Goal: Find specific page/section: Find specific page/section

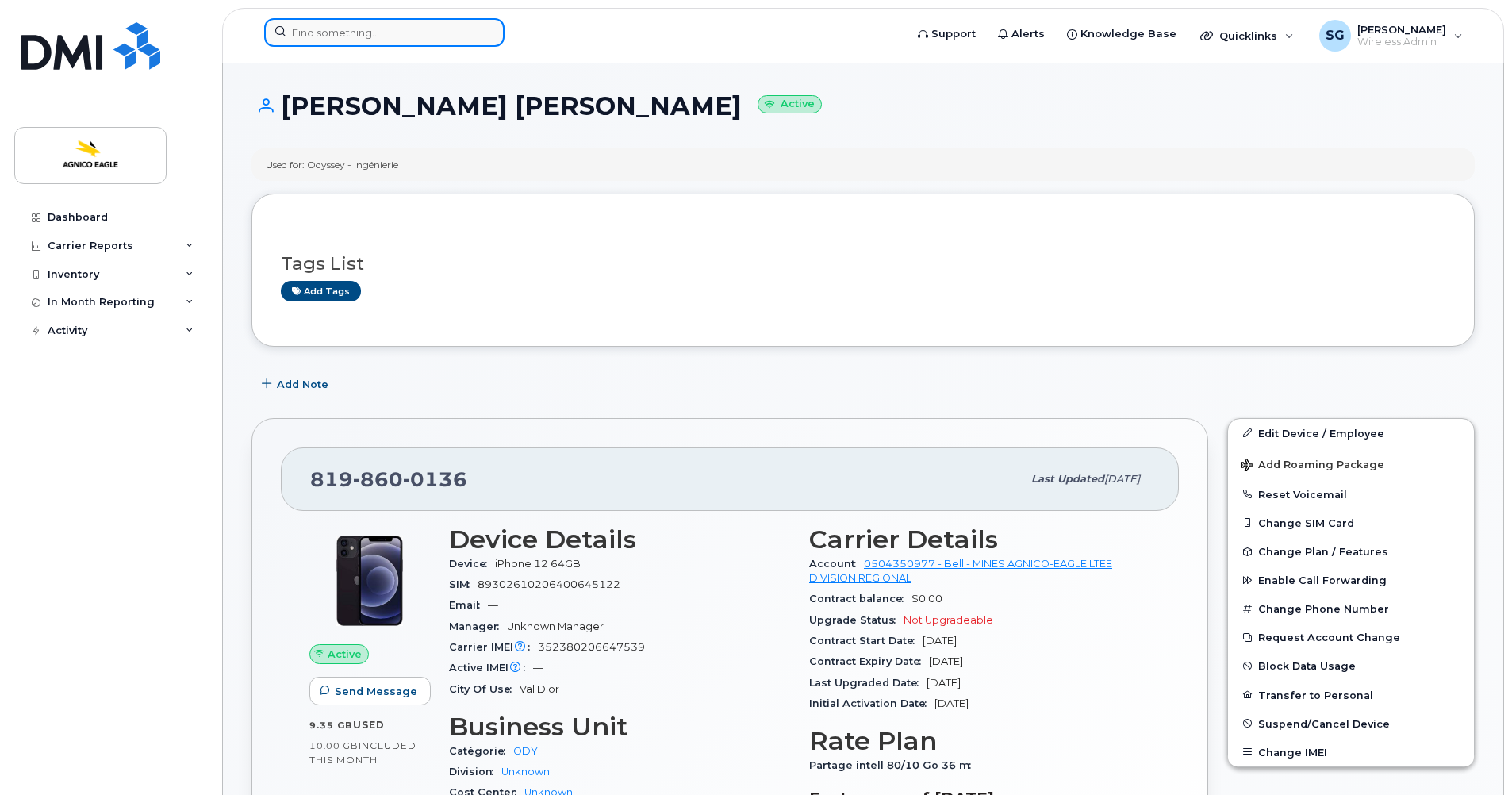
click at [434, 33] on input at bounding box center [384, 32] width 240 height 28
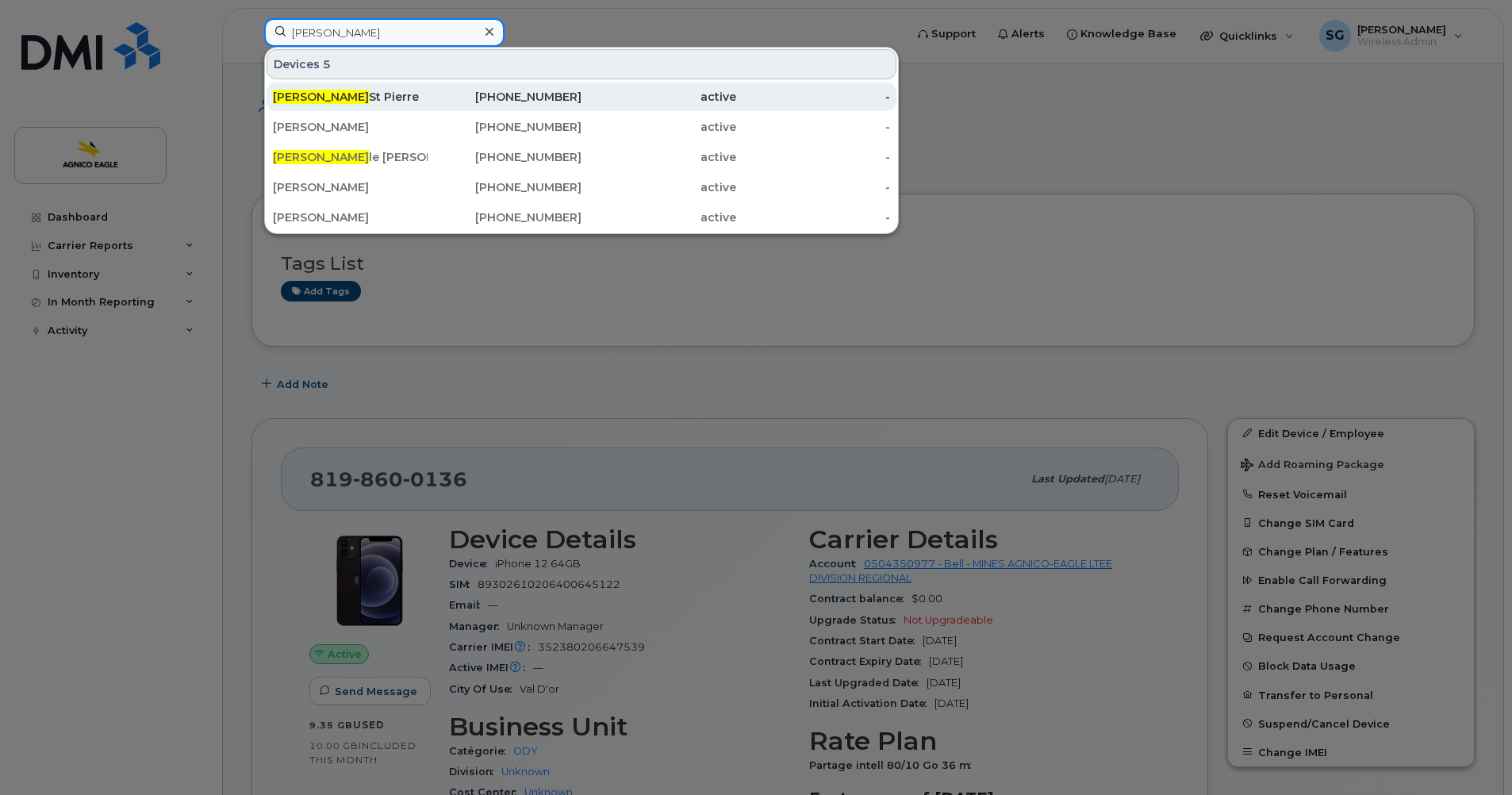
type input "[PERSON_NAME]"
click at [338, 101] on div "[PERSON_NAME]" at bounding box center [350, 97] width 154 height 16
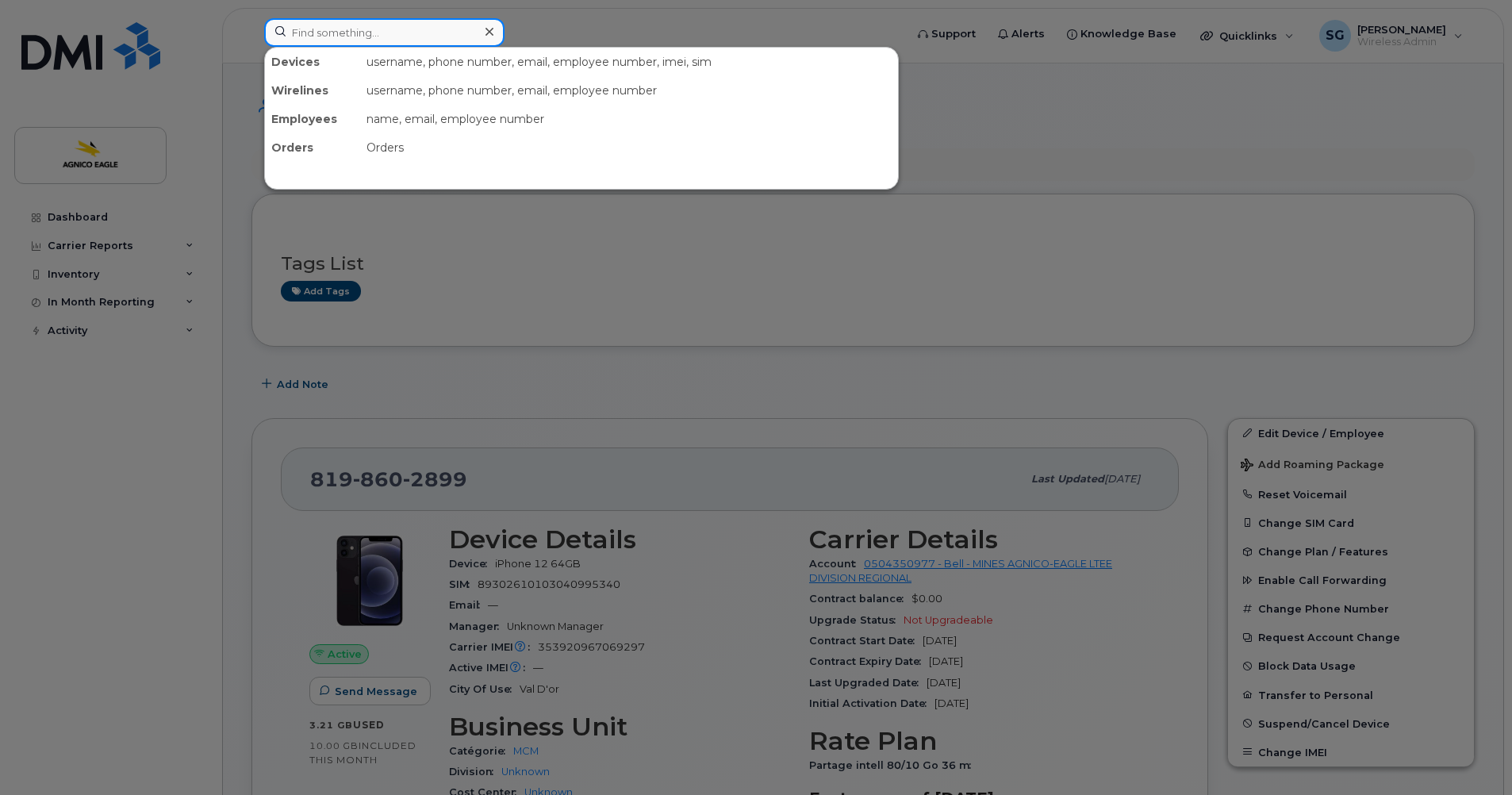
click at [397, 38] on input at bounding box center [384, 32] width 240 height 28
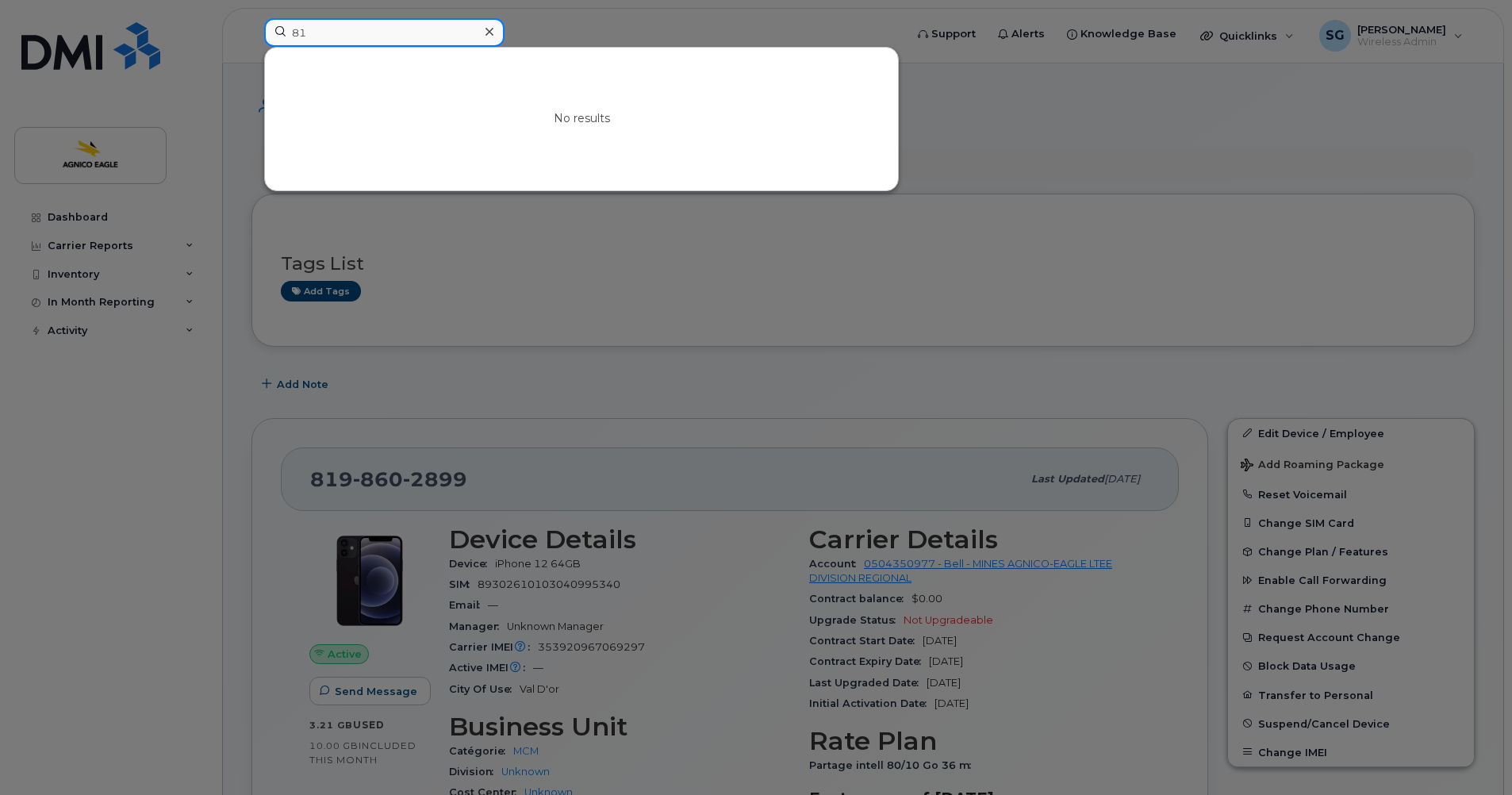
type input "8"
click at [429, 38] on input at bounding box center [384, 32] width 240 height 28
type input "marc-antoine"
click at [485, 33] on icon at bounding box center [489, 32] width 8 height 13
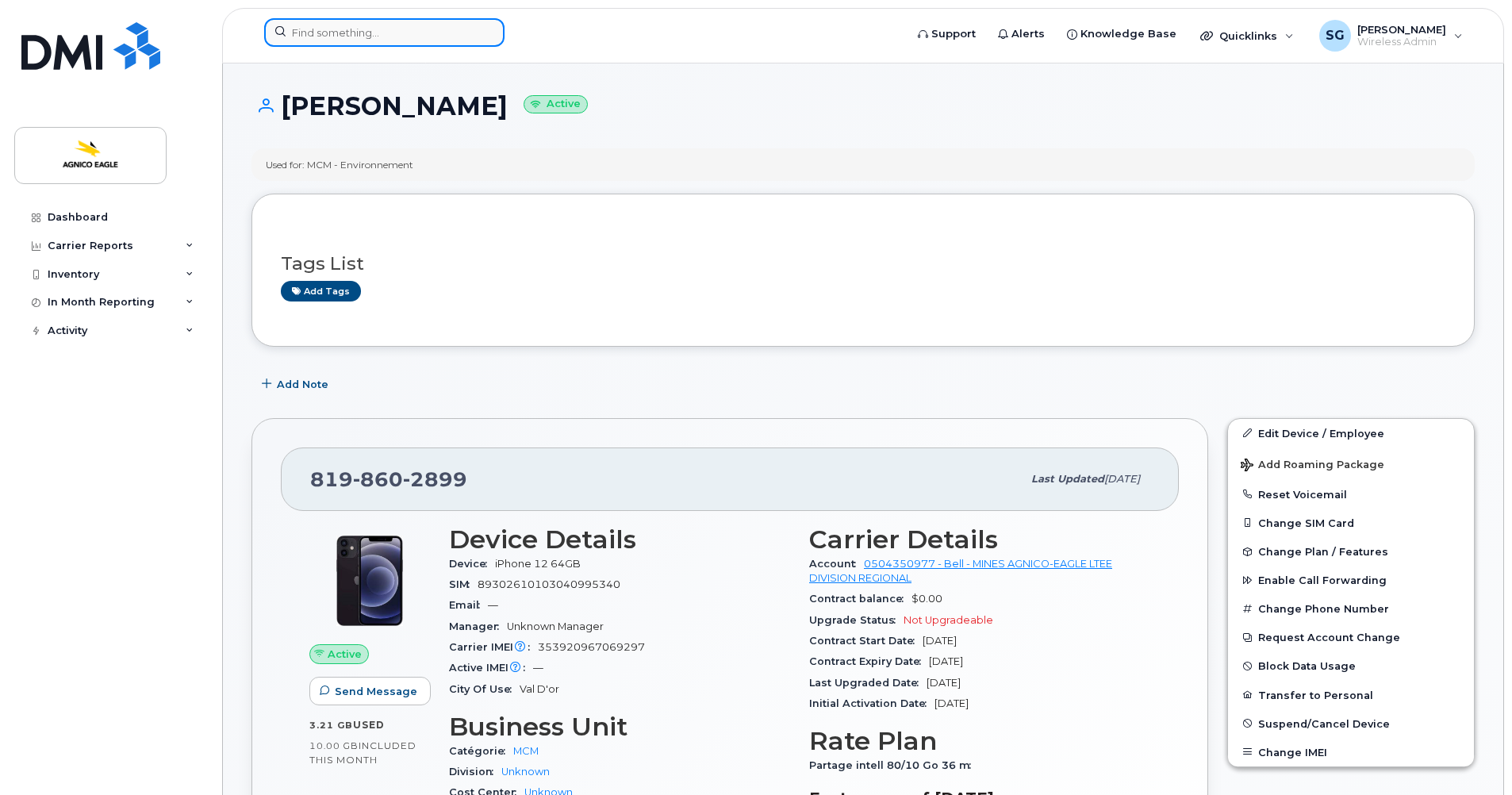
click at [468, 30] on input at bounding box center [384, 32] width 240 height 28
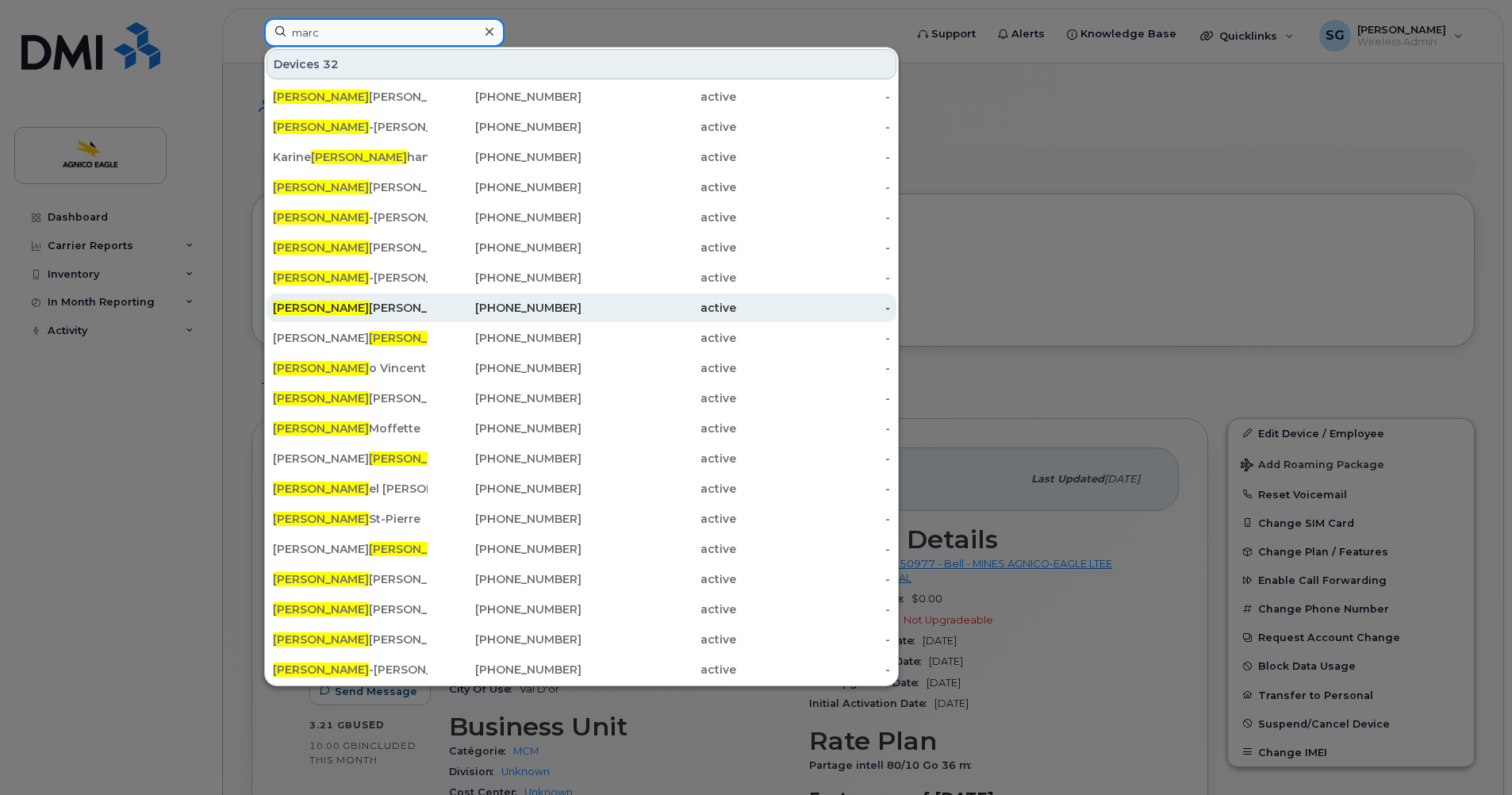
type input "marc"
click at [355, 304] on div "Marc Antoine Plante" at bounding box center [350, 308] width 154 height 16
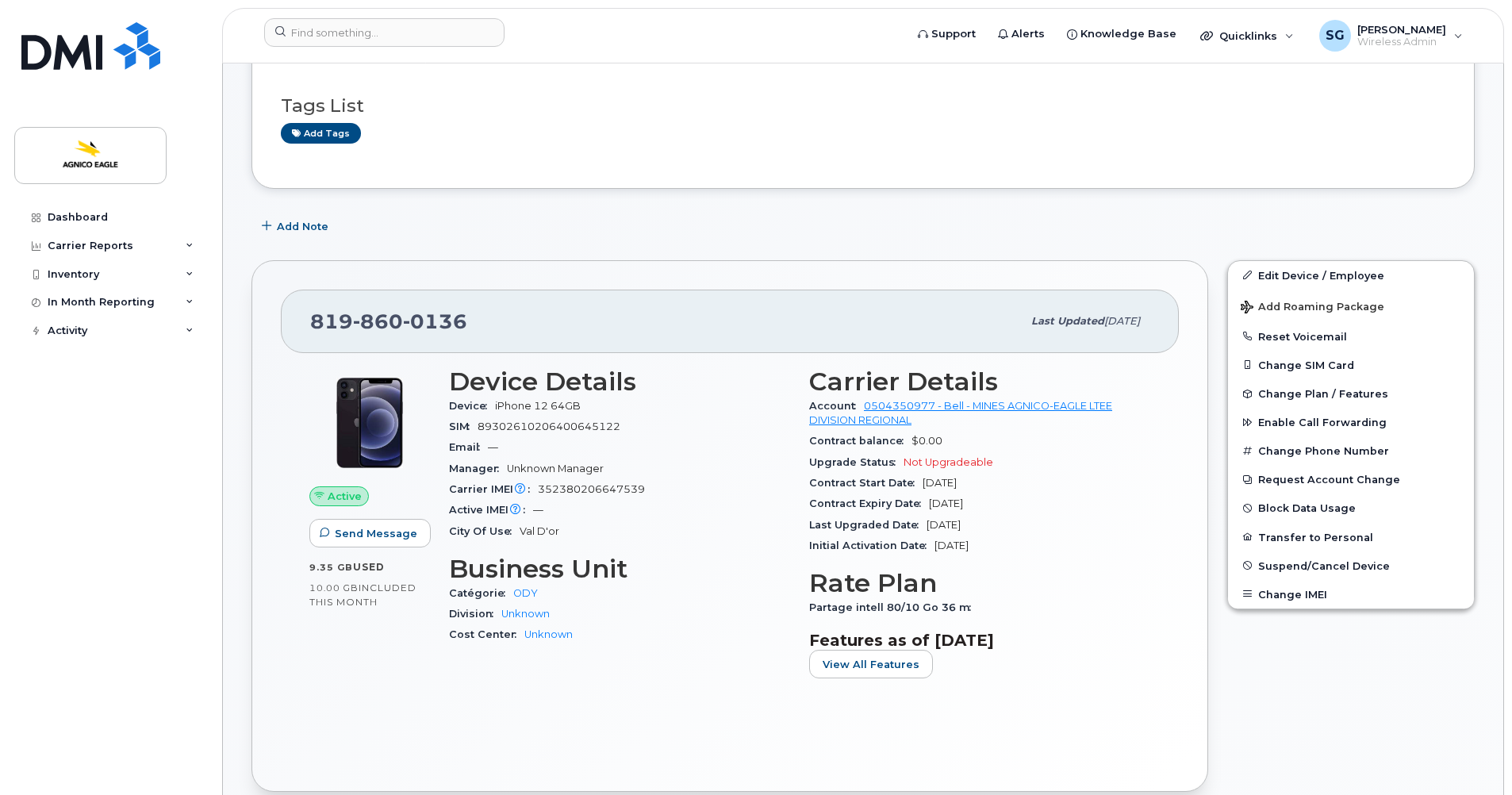
scroll to position [159, 0]
